Goal: Check status: Check status

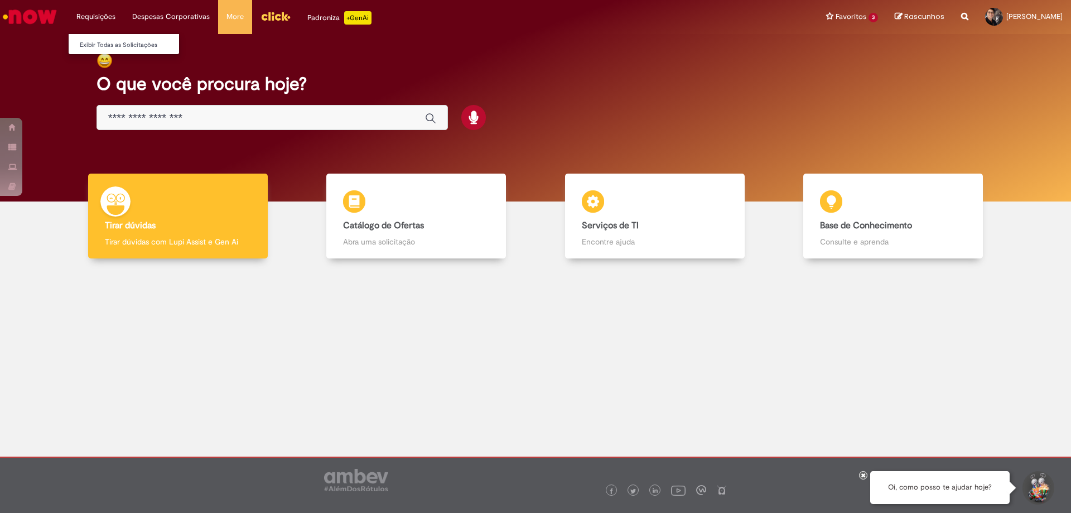
click at [84, 11] on li "Requisições Exibir Todas as Solicitações" at bounding box center [96, 16] width 56 height 33
click at [104, 51] on link "Exibir Todas as Solicitações" at bounding box center [130, 45] width 123 height 12
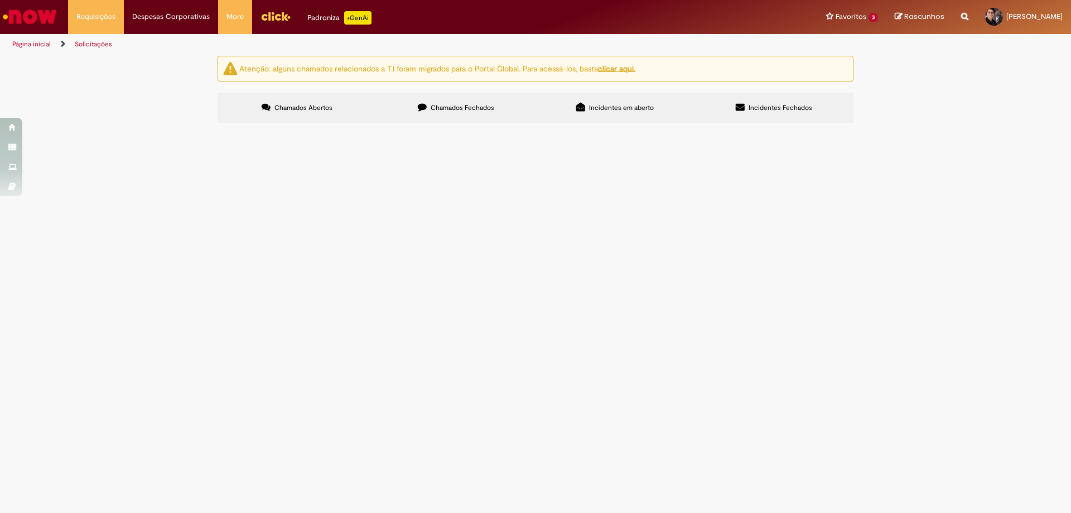
click at [479, 107] on span "Chamados Fechados" at bounding box center [463, 107] width 64 height 9
click at [634, 94] on label "Incidentes em aberto" at bounding box center [614, 108] width 159 height 30
click at [762, 86] on div "Atenção: alguns chamados relacionados a T.I foram migrados para o Portal Global…" at bounding box center [535, 91] width 653 height 70
click at [762, 103] on span "Incidentes Fechados" at bounding box center [781, 107] width 64 height 9
click at [297, 105] on span "Chamados Abertos" at bounding box center [303, 107] width 58 height 9
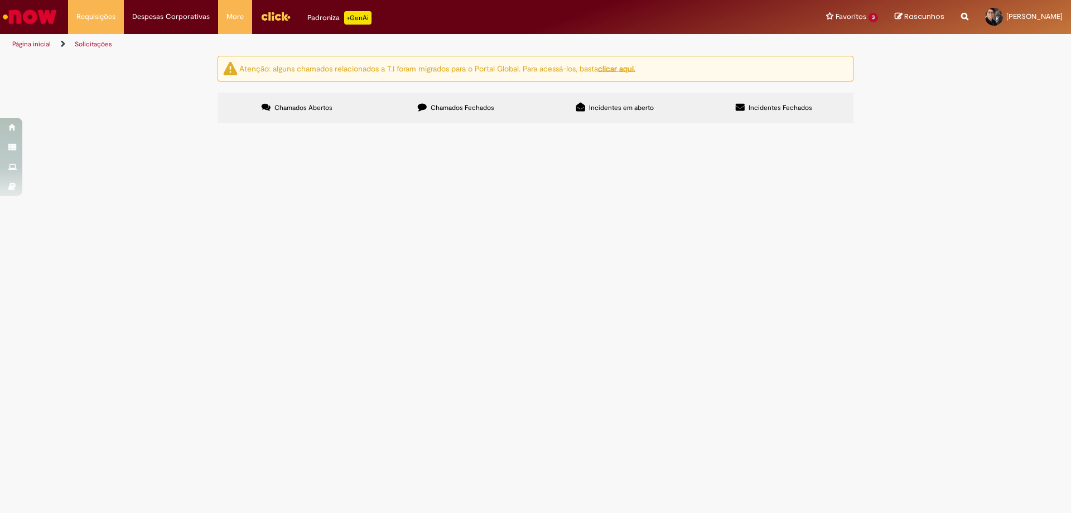
click at [0, 0] on section "Itens solicitados Exportar como PDF Exportar como Excel Exportar como CSV Itens…" at bounding box center [0, 0] width 0 height 0
click at [833, 15] on li "Favoritos 3 Exibir todos os Favoritos Banco de Horas Sistema VD Solicitações de…" at bounding box center [852, 16] width 69 height 33
click at [124, 11] on li "Despesas Corporativas Minhas Despesas Solicitar Adiantamento de Viagem Solicita…" at bounding box center [96, 16] width 56 height 33
click at [236, 40] on link "Minhas Despesas" at bounding box center [198, 45] width 149 height 12
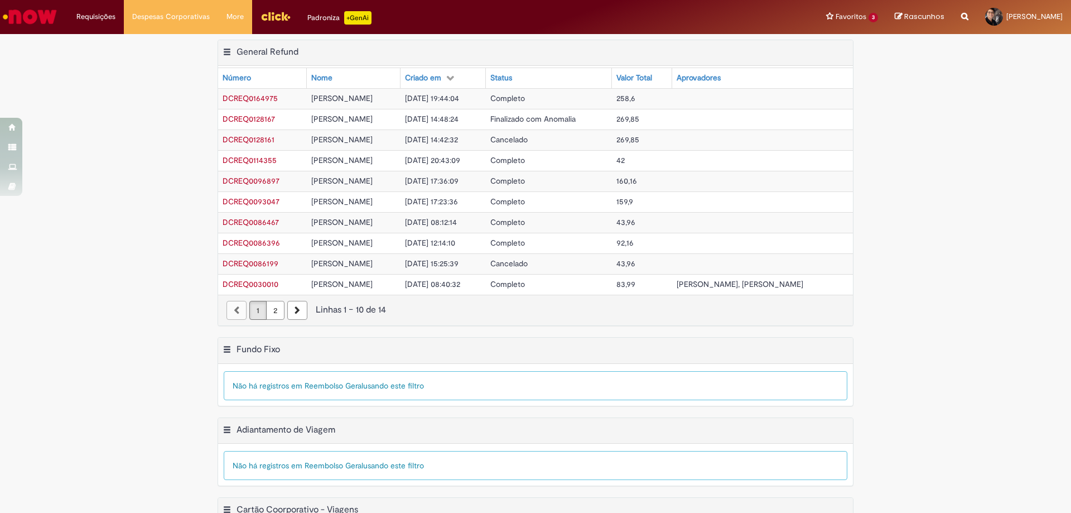
click at [257, 100] on span "DCREQ0164975" at bounding box center [250, 98] width 55 height 10
click at [160, 46] on link "Minhas Despesas" at bounding box center [198, 45] width 149 height 12
click at [818, 17] on li "Favoritos 3 Exibir todos os Favoritos Banco de Horas Sistema VD Solicitações de…" at bounding box center [852, 16] width 69 height 33
click at [1026, 91] on div "Exportar como PDF Exportar como Excel Exportar como CSV General Refund Tabela -…" at bounding box center [535, 188] width 1071 height 297
